Goal: Navigation & Orientation: Find specific page/section

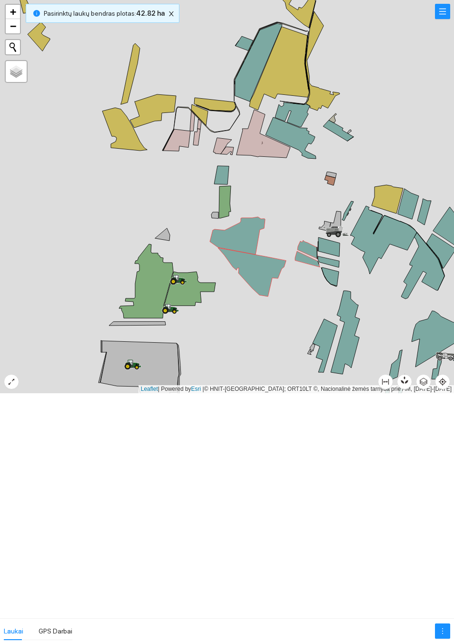
scroll to position [899, 0]
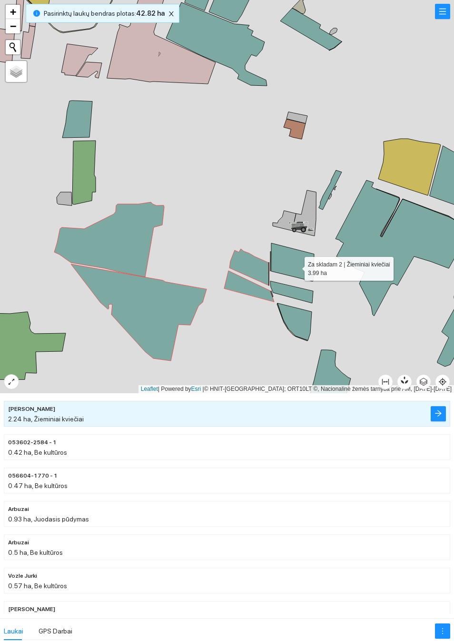
click at [295, 263] on icon at bounding box center [293, 262] width 43 height 38
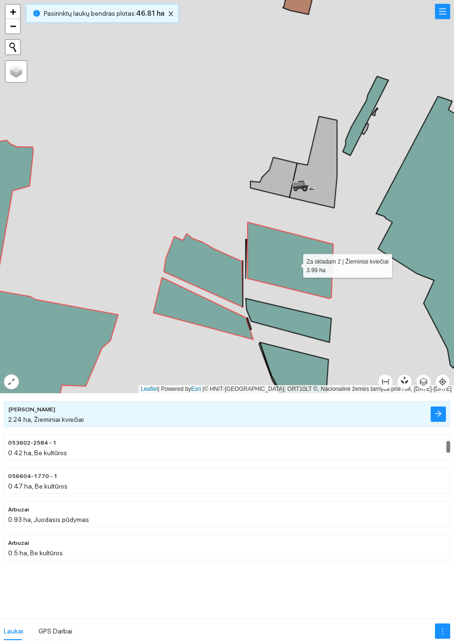
scroll to position [799, 0]
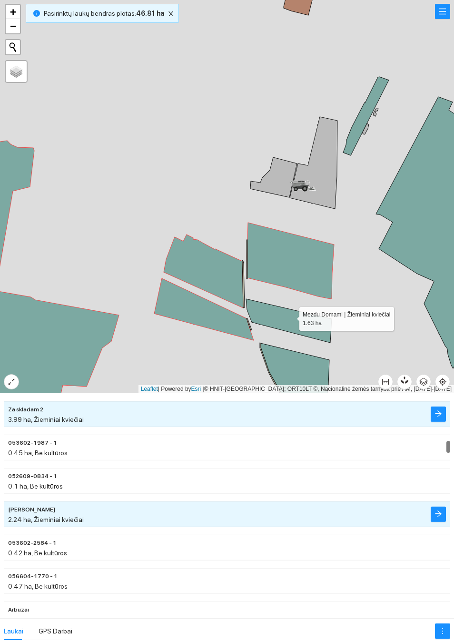
click at [291, 316] on icon at bounding box center [289, 321] width 86 height 44
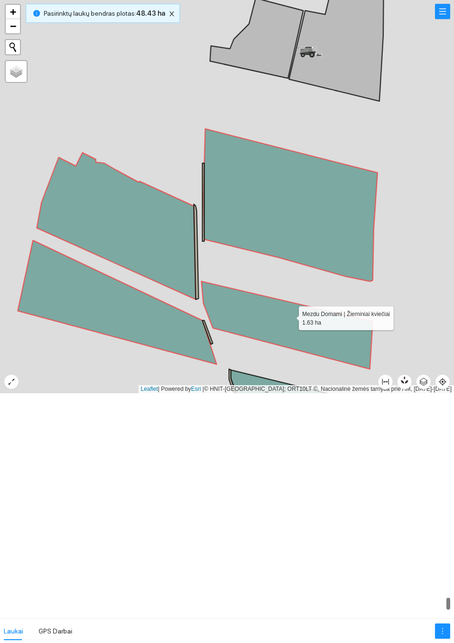
scroll to position [3660, 0]
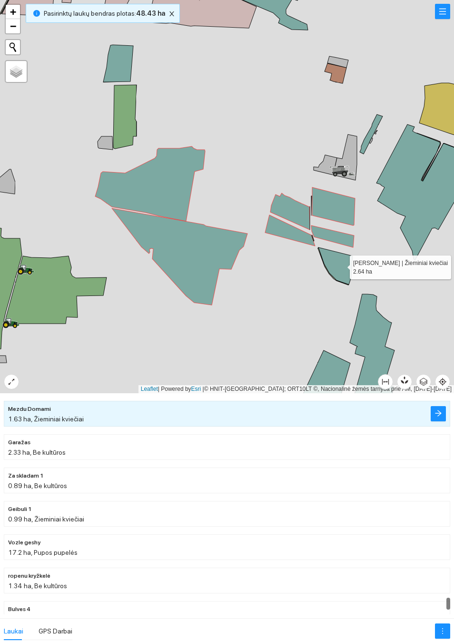
click at [342, 264] on icon at bounding box center [336, 265] width 34 height 37
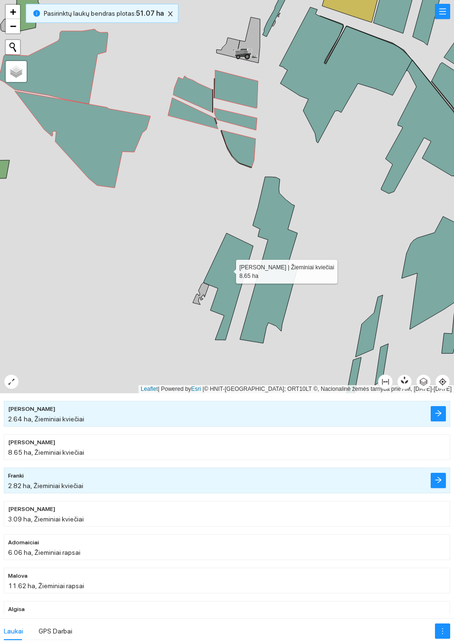
click at [228, 269] on icon at bounding box center [229, 286] width 50 height 107
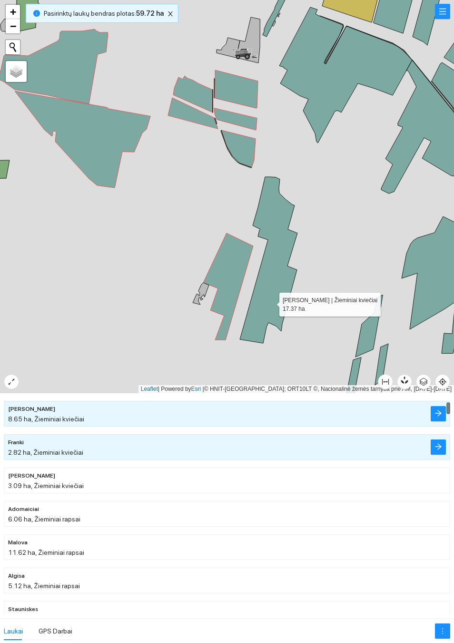
click at [271, 302] on icon at bounding box center [269, 260] width 58 height 166
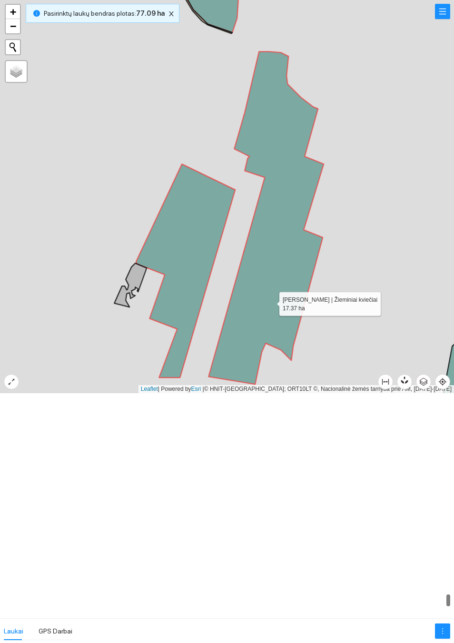
scroll to position [3593, 0]
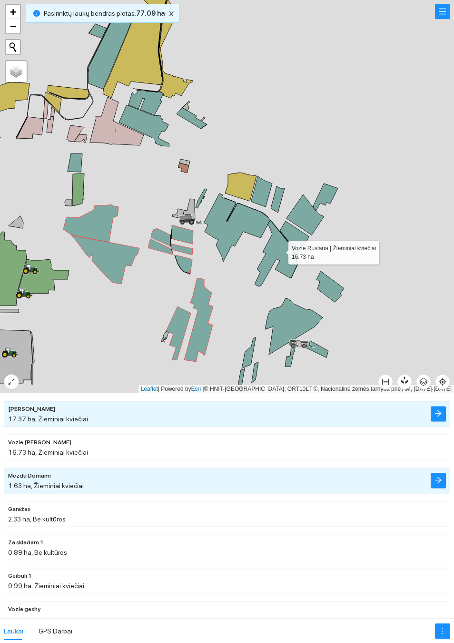
click at [282, 250] on icon at bounding box center [276, 253] width 43 height 66
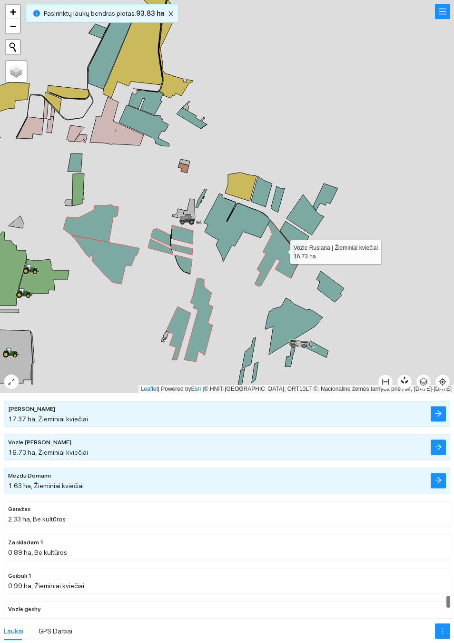
scroll to position [3626, 0]
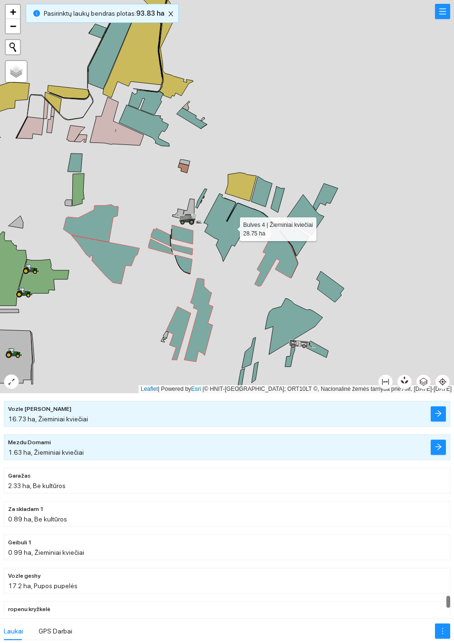
click at [231, 227] on icon at bounding box center [237, 227] width 67 height 68
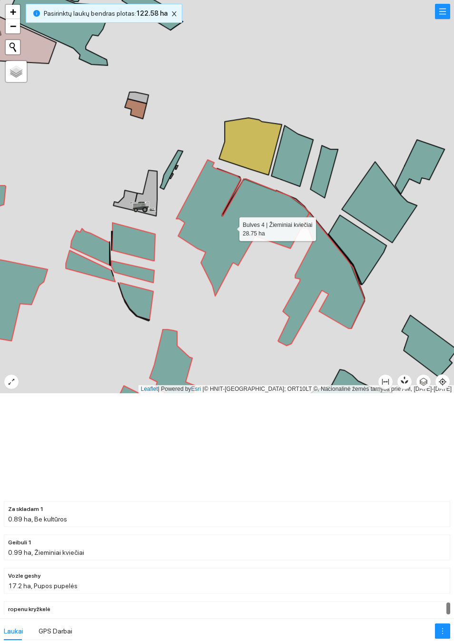
scroll to position [3743, 0]
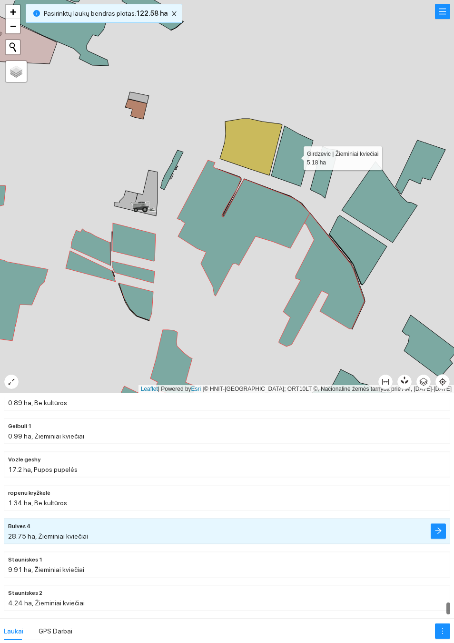
click at [295, 155] on icon at bounding box center [293, 156] width 42 height 60
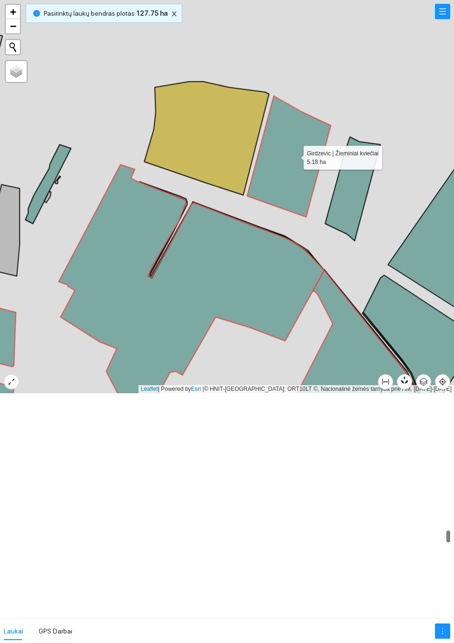
scroll to position [2429, 0]
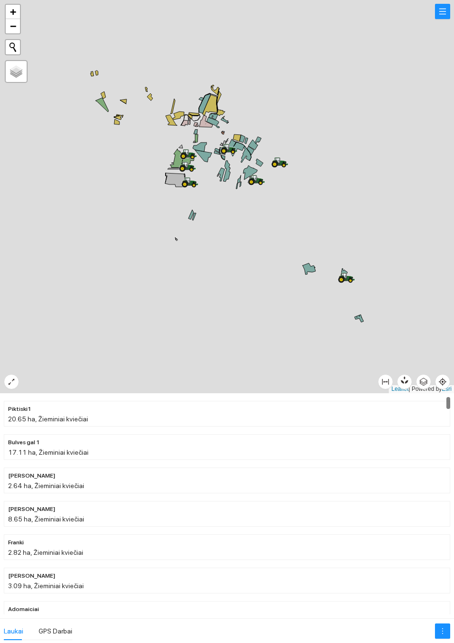
click at [408, 381] on icon "button" at bounding box center [406, 380] width 5 height 8
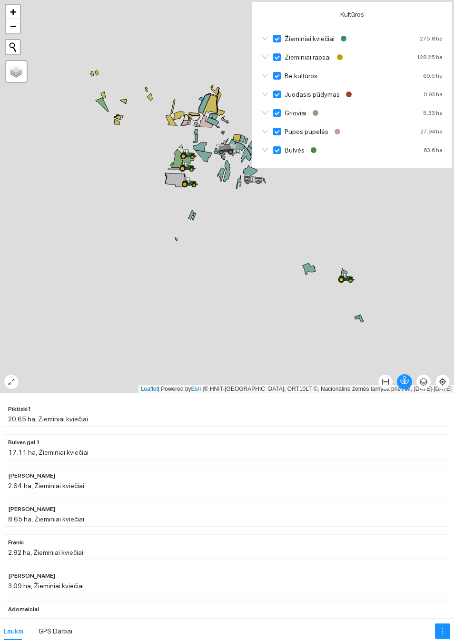
click at [426, 268] on div at bounding box center [227, 196] width 454 height 393
click at [414, 373] on div at bounding box center [227, 196] width 454 height 393
click at [407, 389] on div "Leaflet | Powered by [PERSON_NAME] | © HNIT-BALTIC; ORT10LT ©, Nacionalinė žemė…" at bounding box center [297, 389] width 316 height 8
click at [406, 379] on icon "button" at bounding box center [405, 379] width 9 height 9
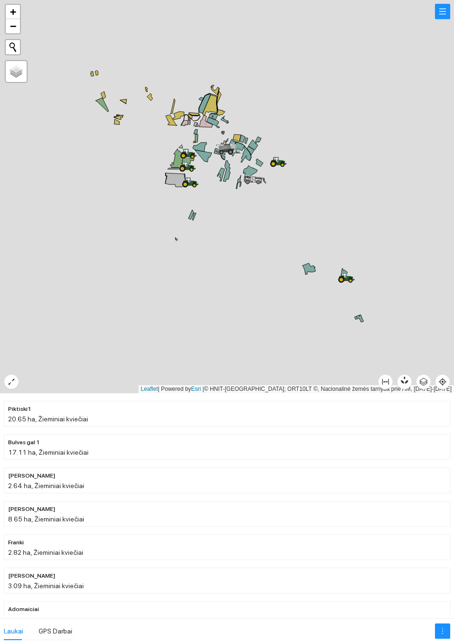
click at [442, 19] on button "button" at bounding box center [442, 11] width 15 height 15
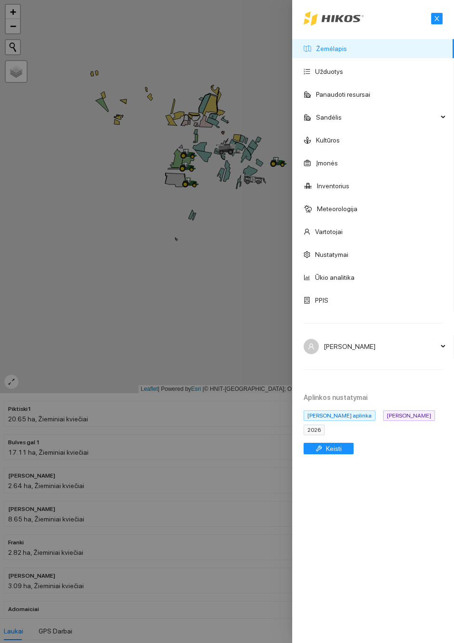
click at [220, 281] on div at bounding box center [227, 321] width 454 height 643
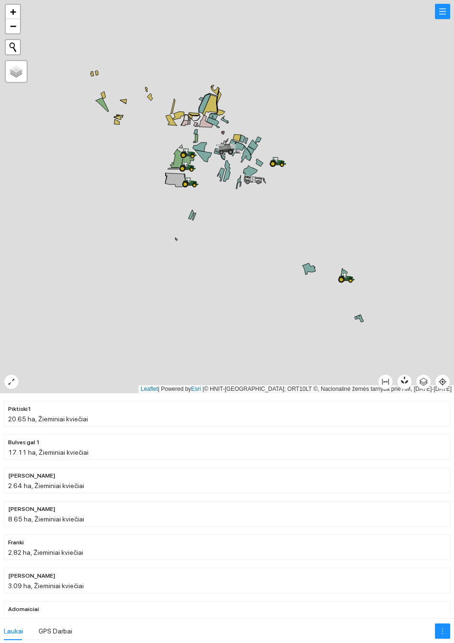
click at [409, 381] on button "button" at bounding box center [404, 381] width 15 height 15
